Goal: Navigation & Orientation: Go to known website

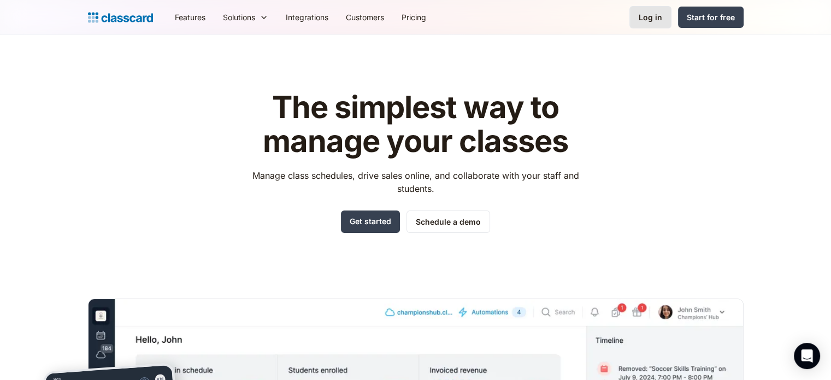
click at [664, 15] on link "Log in" at bounding box center [651, 17] width 42 height 22
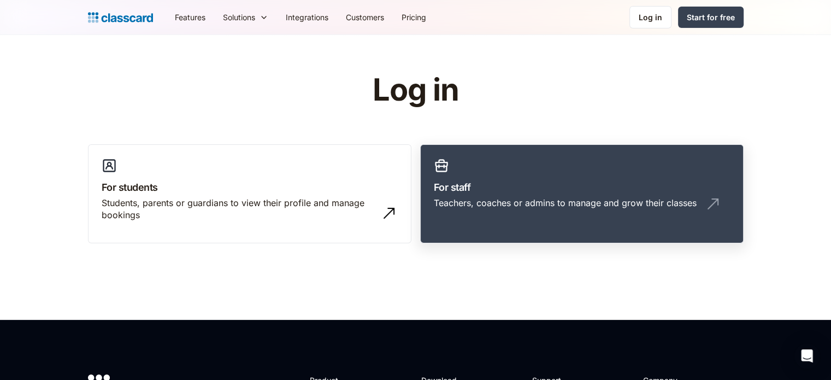
click at [590, 192] on h3 "For staff" at bounding box center [582, 187] width 296 height 15
